Goal: Task Accomplishment & Management: Use online tool/utility

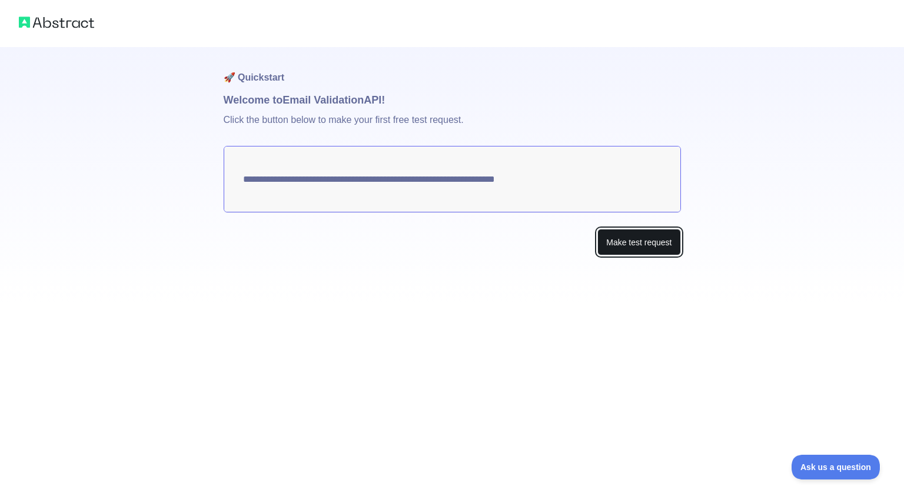
click at [628, 246] on button "Make test request" at bounding box center [639, 242] width 83 height 26
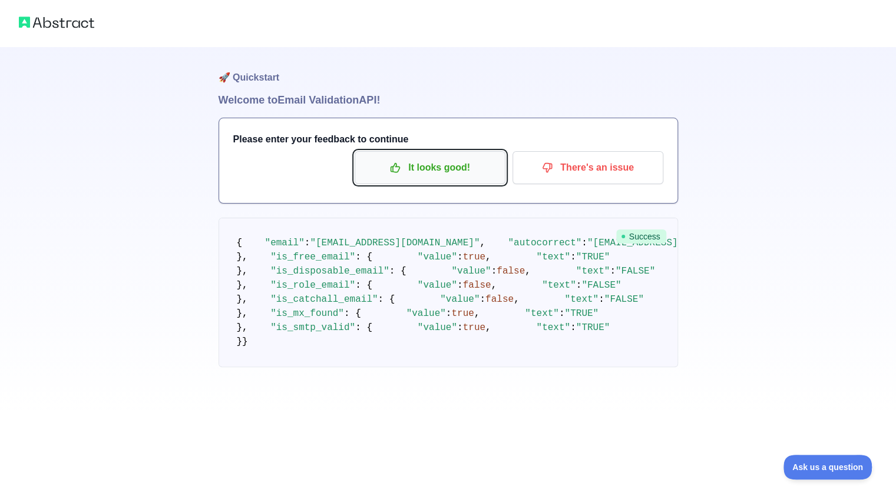
click at [471, 174] on p "It looks good!" at bounding box center [429, 168] width 133 height 20
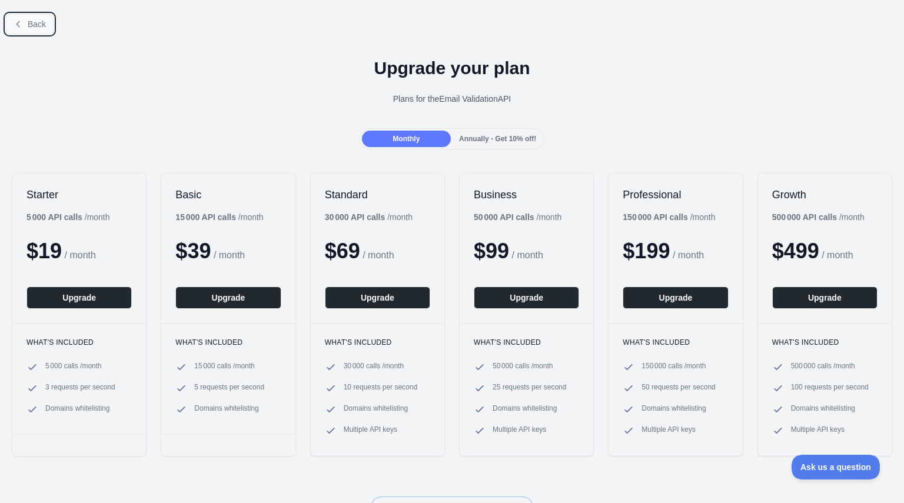
click at [38, 24] on span "Back" at bounding box center [37, 23] width 18 height 9
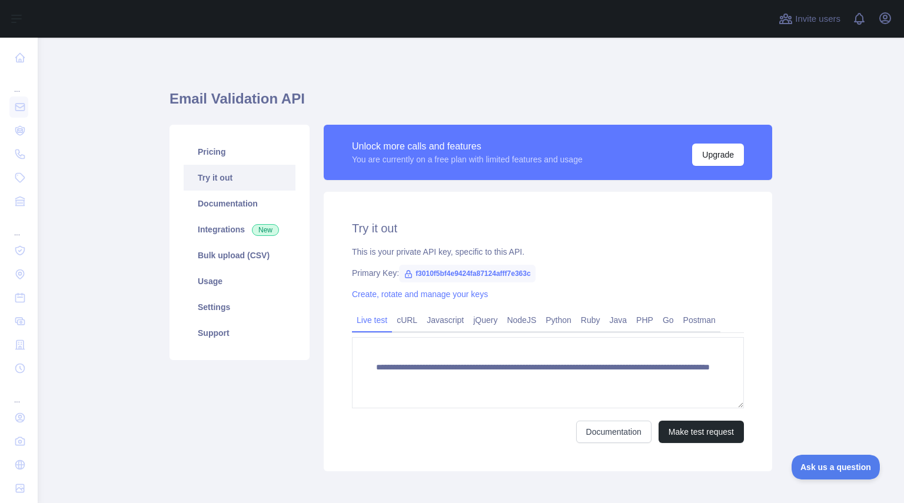
scroll to position [54, 0]
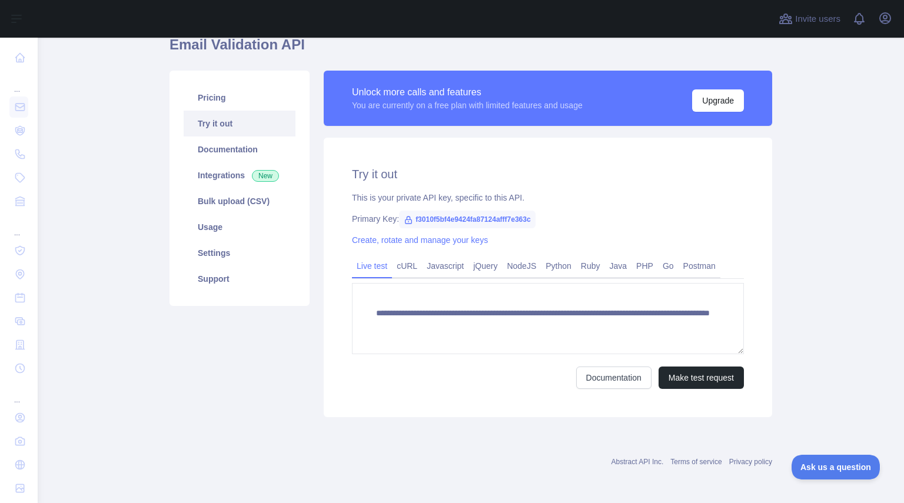
click at [476, 221] on span "f3010f5bf4e9424fa87124afff7e363c" at bounding box center [467, 220] width 136 height 18
drag, startPoint x: 408, startPoint y: 217, endPoint x: 555, endPoint y: 213, distance: 146.7
click at [555, 213] on div "Primary Key: f3010f5bf4e9424fa87124afff7e363c" at bounding box center [548, 219] width 392 height 12
copy span "f3010f5bf4e9424fa87124afff7e363c"
